Goal: Transaction & Acquisition: Purchase product/service

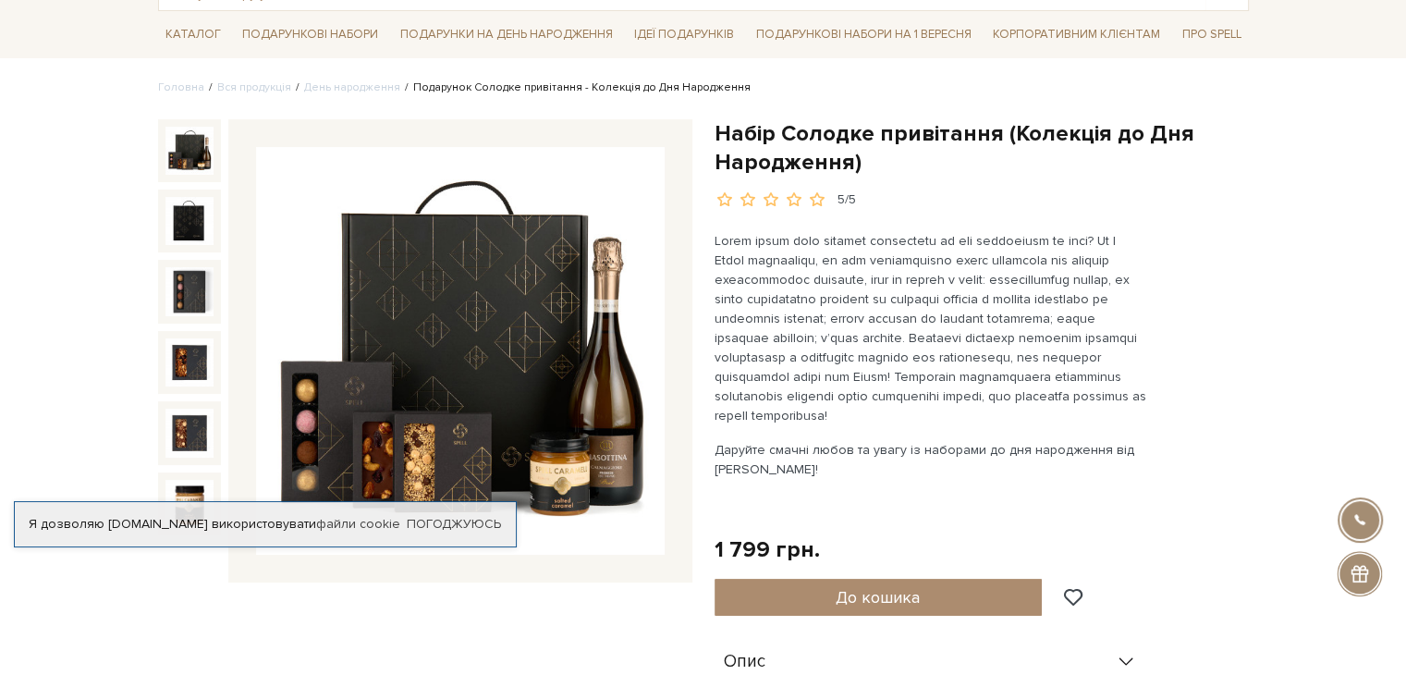
scroll to position [92, 0]
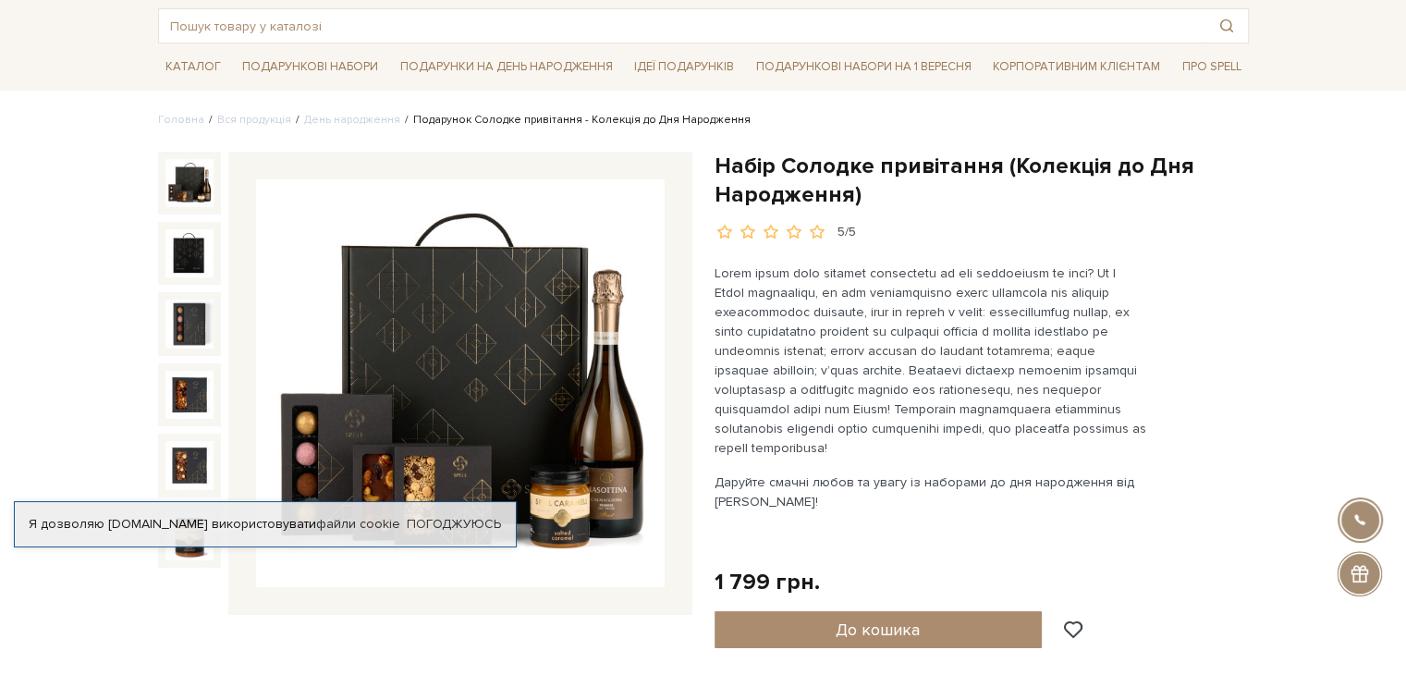
click at [203, 177] on img at bounding box center [189, 183] width 48 height 48
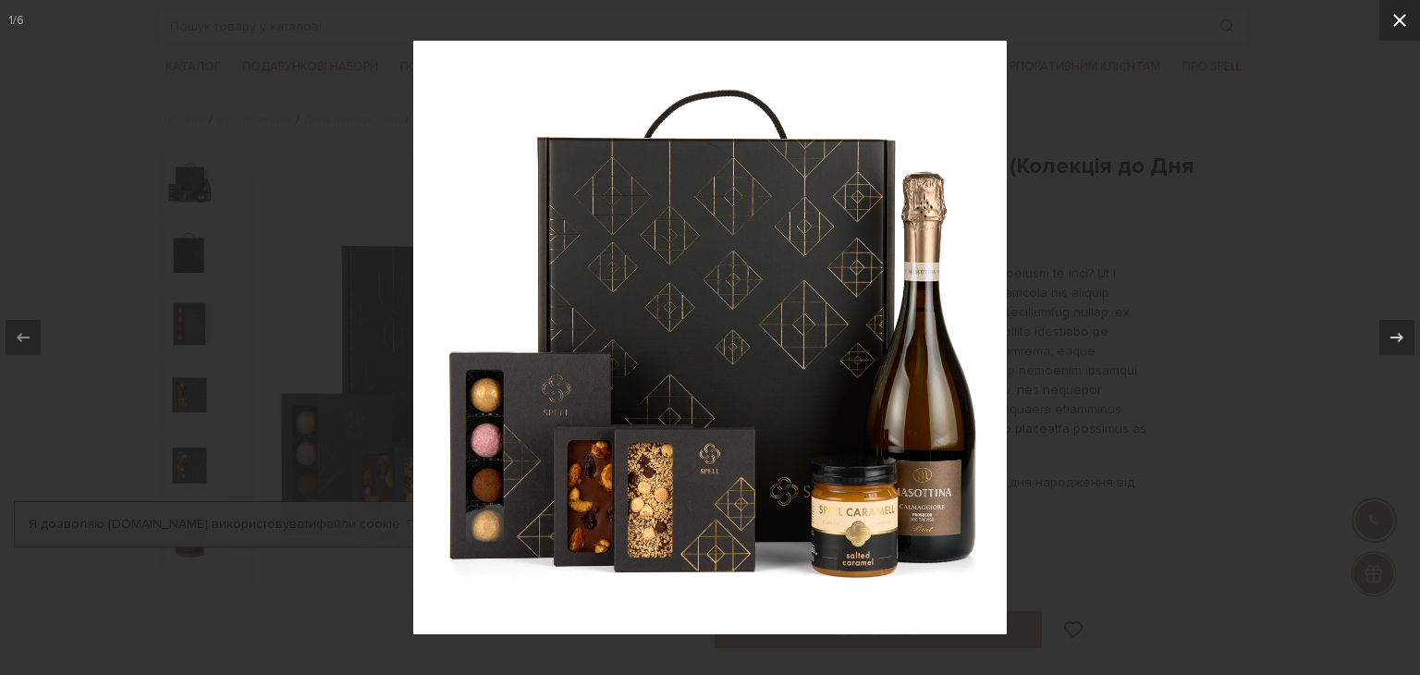
click at [1401, 12] on icon at bounding box center [1399, 20] width 22 height 22
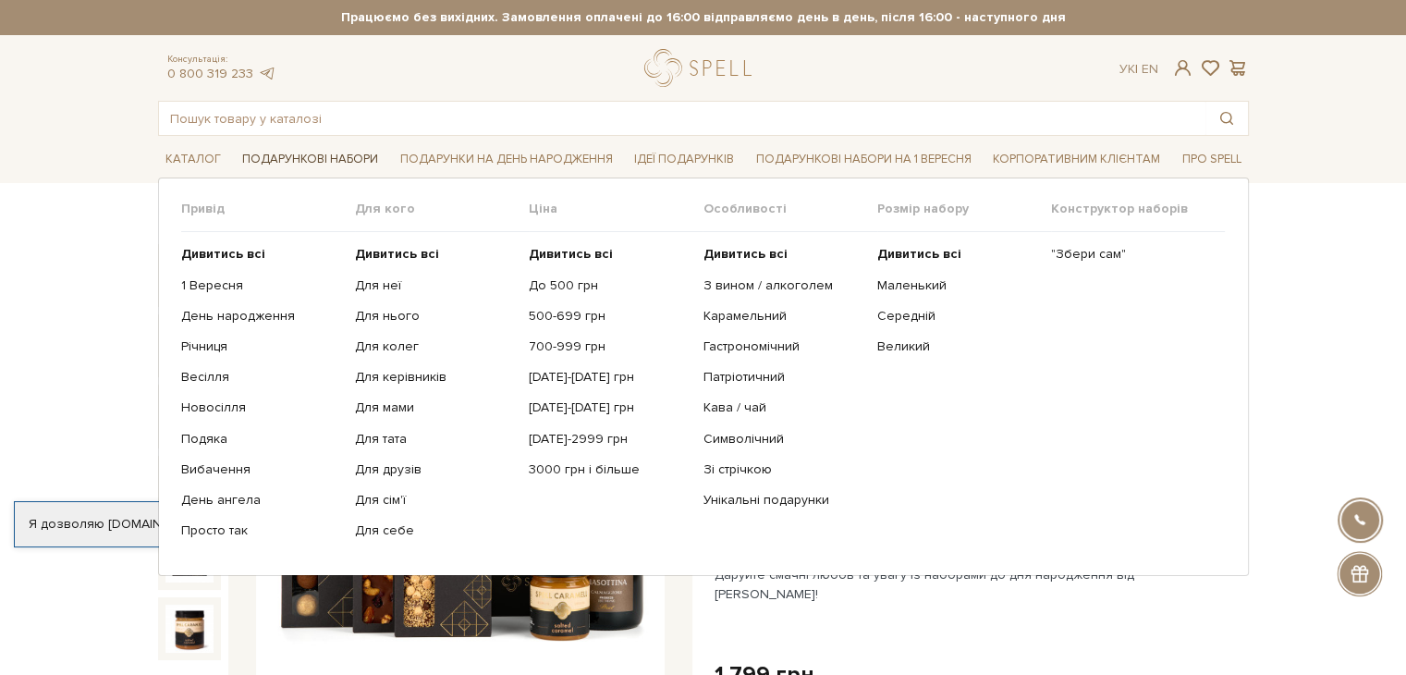
click at [345, 148] on link "Подарункові набори" at bounding box center [310, 159] width 151 height 29
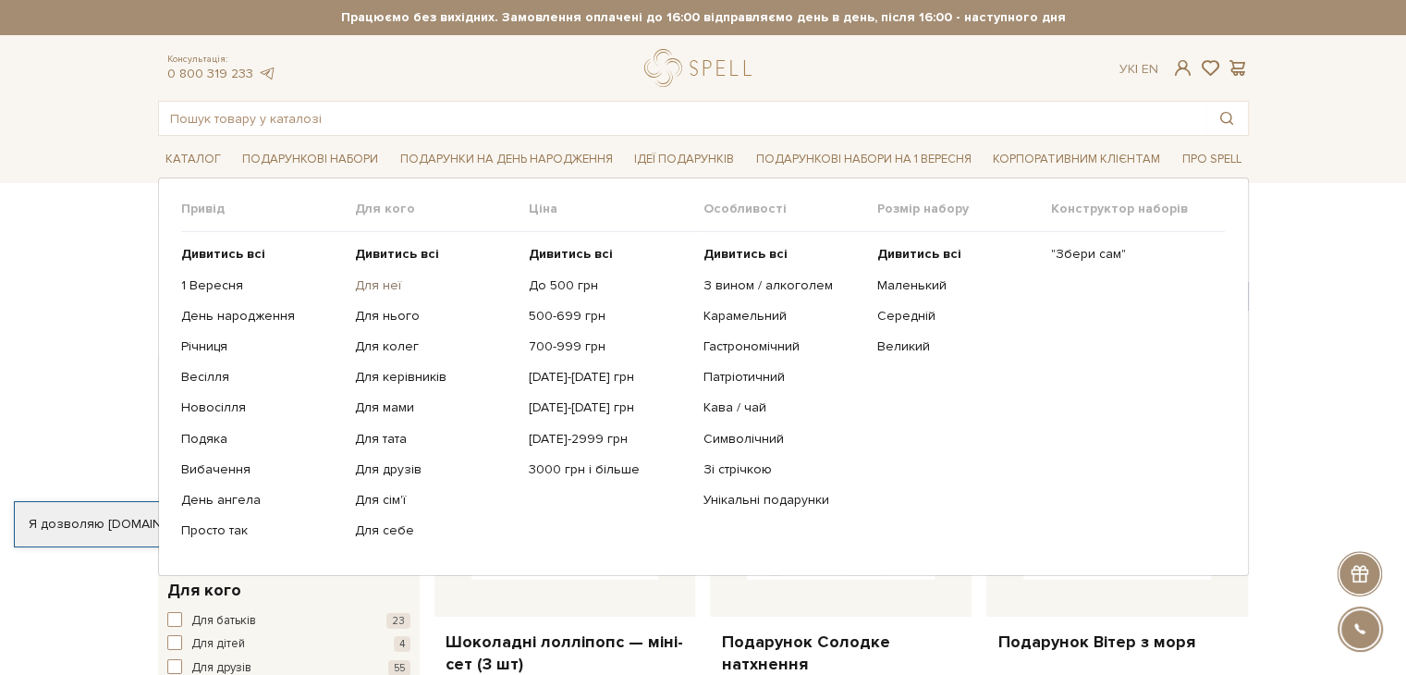
click at [385, 285] on link "Для неї" at bounding box center [435, 285] width 160 height 17
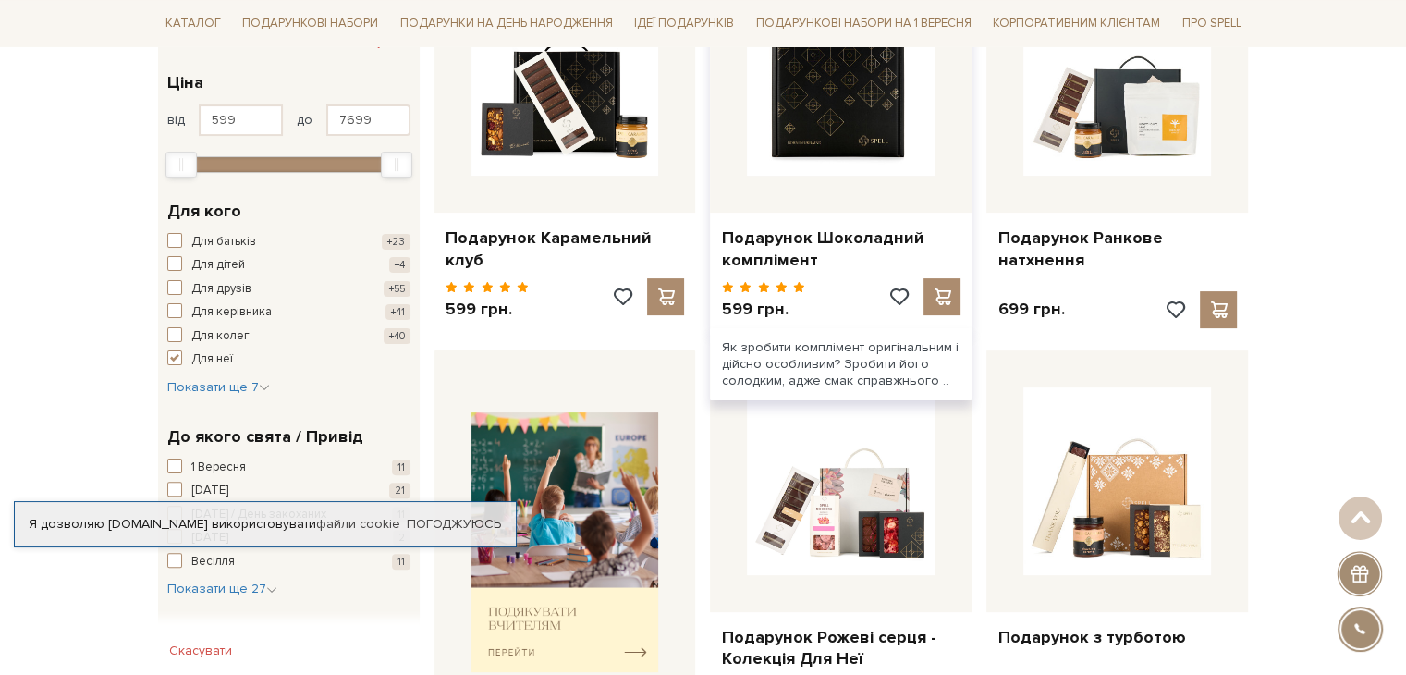
scroll to position [555, 0]
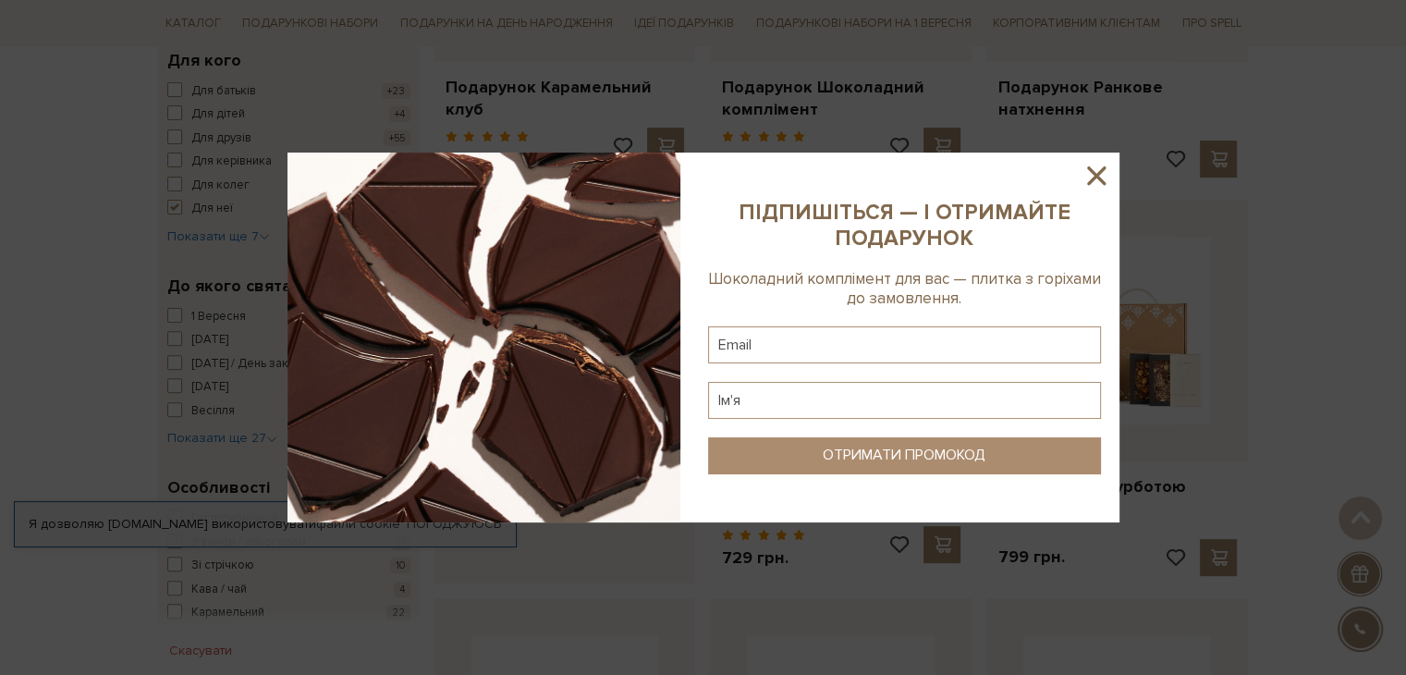
click at [1097, 169] on icon at bounding box center [1096, 175] width 31 height 31
